Goal: Check status: Check status

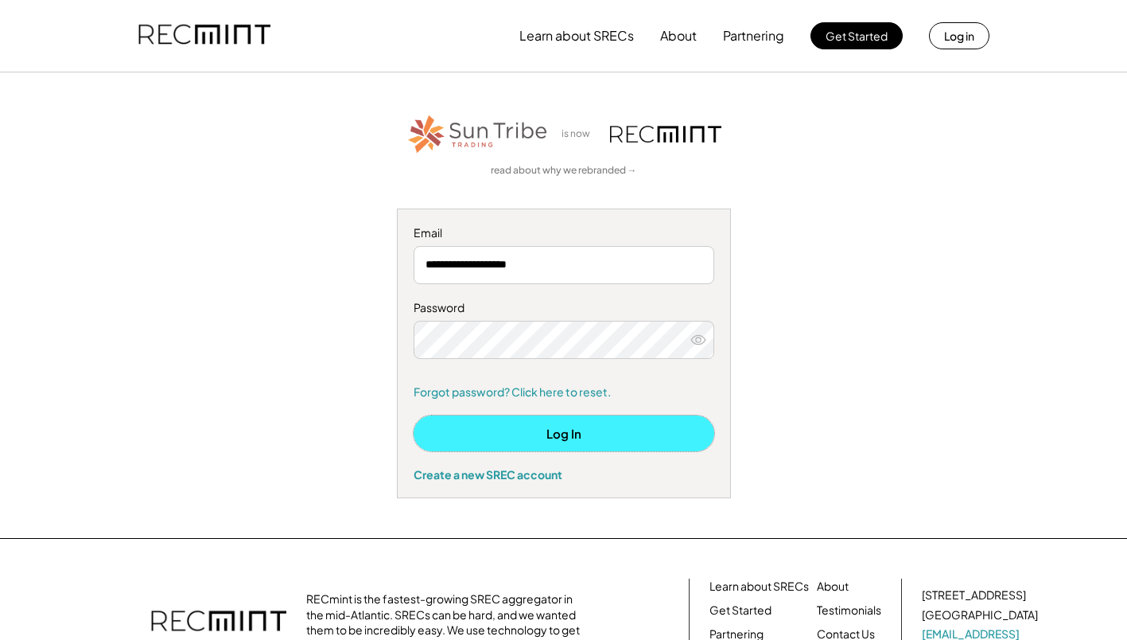
click at [556, 431] on button "Log In" at bounding box center [564, 433] width 301 height 36
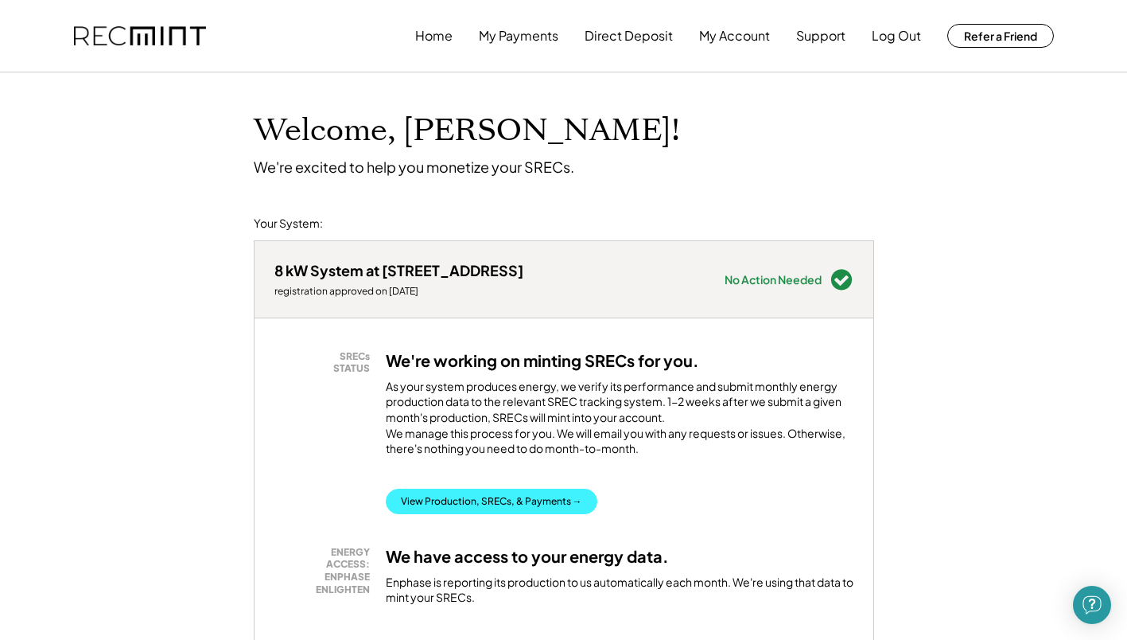
click at [465, 512] on button "View Production, SRECs, & Payments →" at bounding box center [492, 500] width 212 height 25
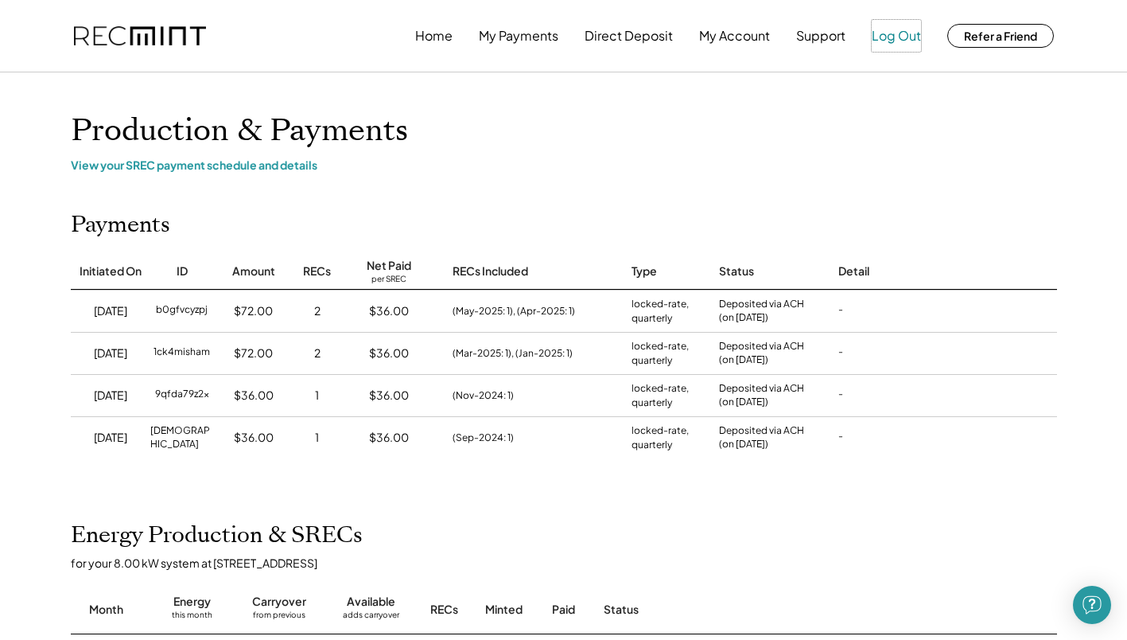
click at [887, 35] on button "Log Out" at bounding box center [896, 36] width 49 height 32
